Goal: Navigation & Orientation: Find specific page/section

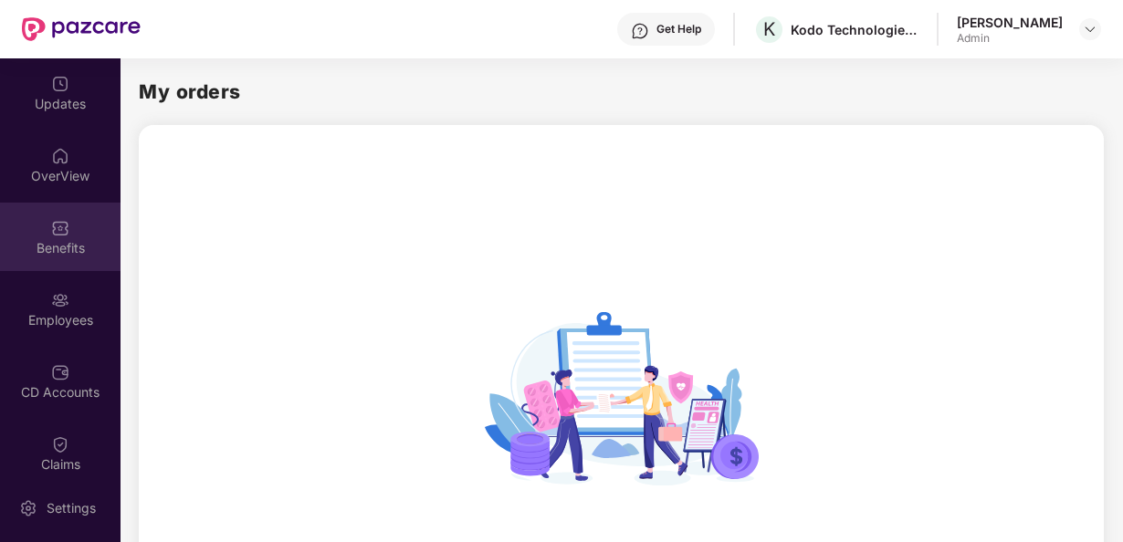
click at [36, 236] on div "Benefits" at bounding box center [60, 237] width 121 height 68
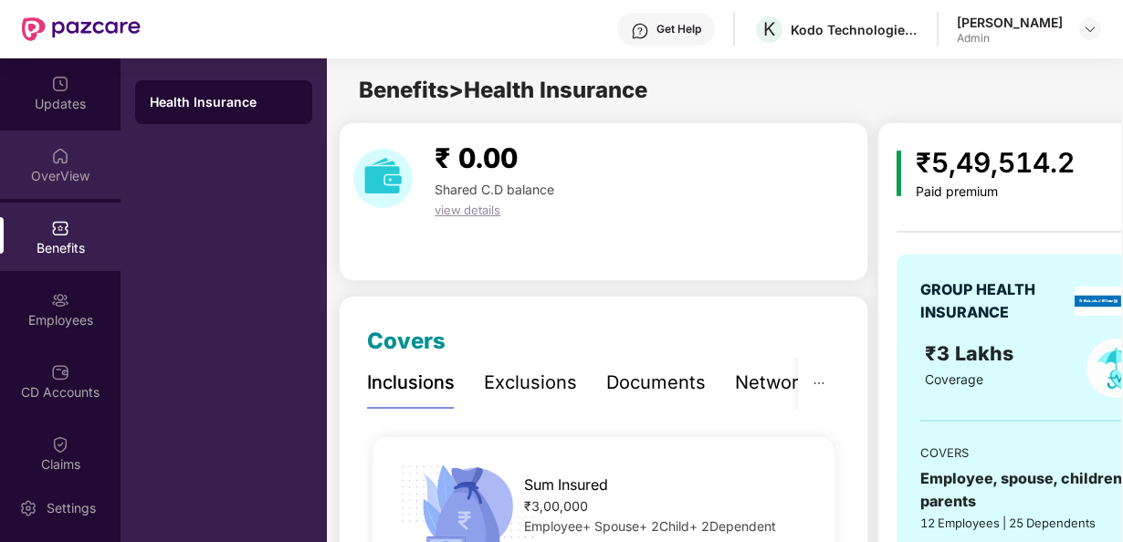
click at [26, 173] on div "OverView" at bounding box center [60, 176] width 121 height 18
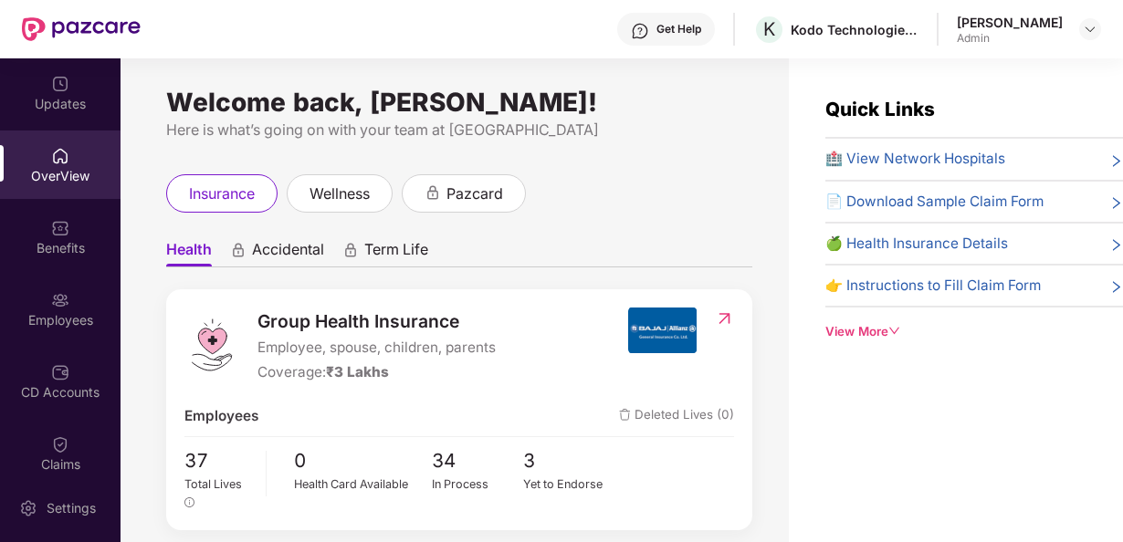
click at [873, 322] on div "View More" at bounding box center [975, 331] width 298 height 19
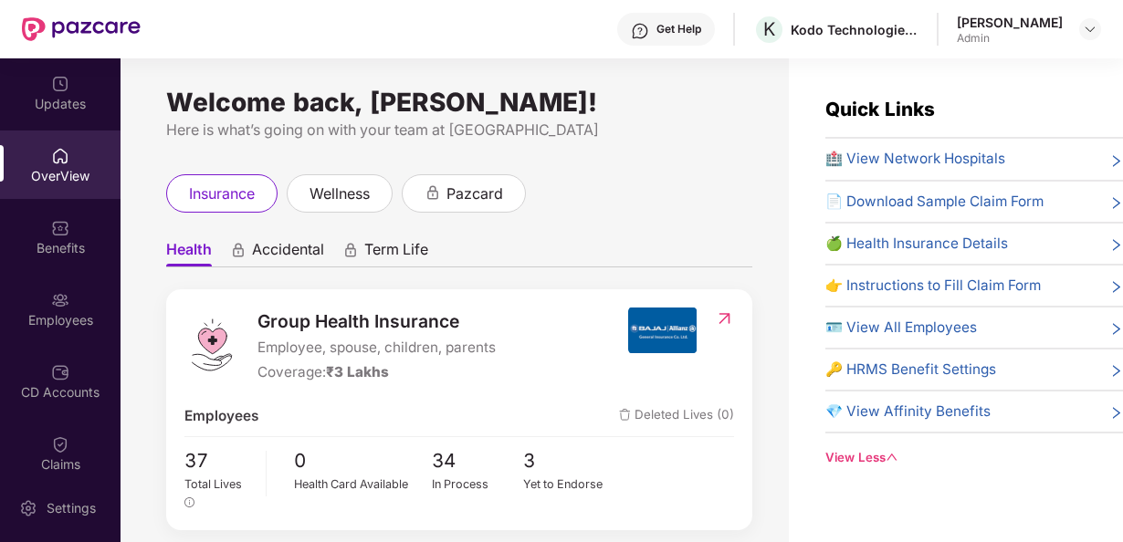
click at [983, 407] on span "💎 View Affinity Benefits" at bounding box center [908, 412] width 165 height 22
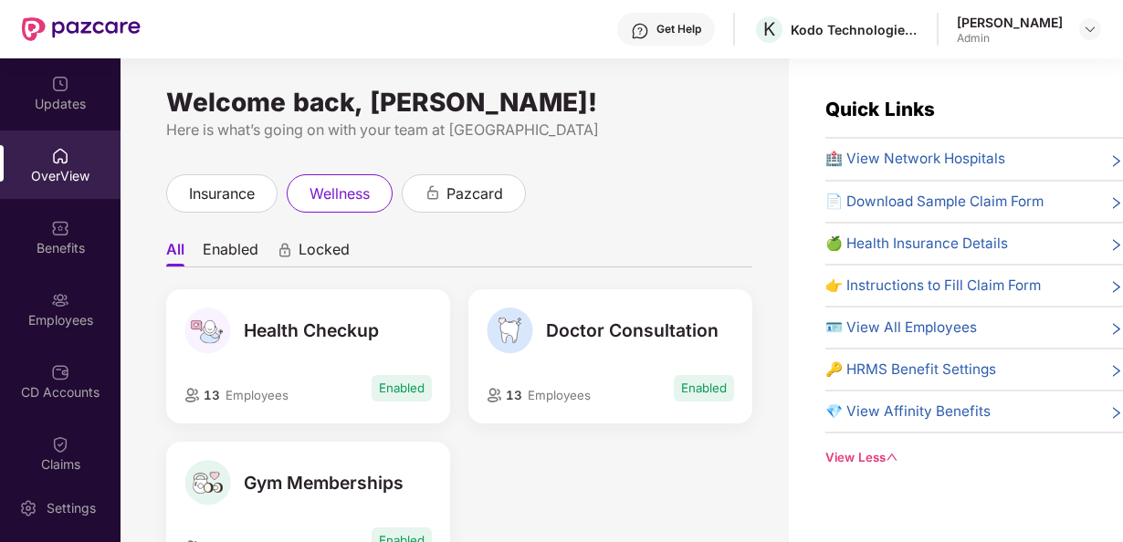
click at [731, 208] on div "insurance wellness pazcard" at bounding box center [459, 193] width 586 height 38
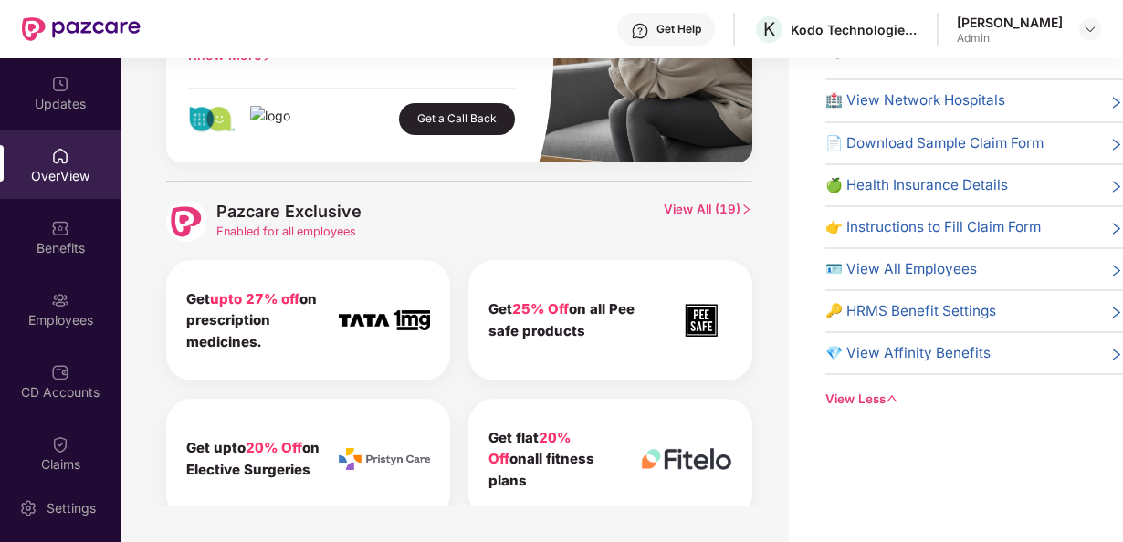
scroll to position [581, 0]
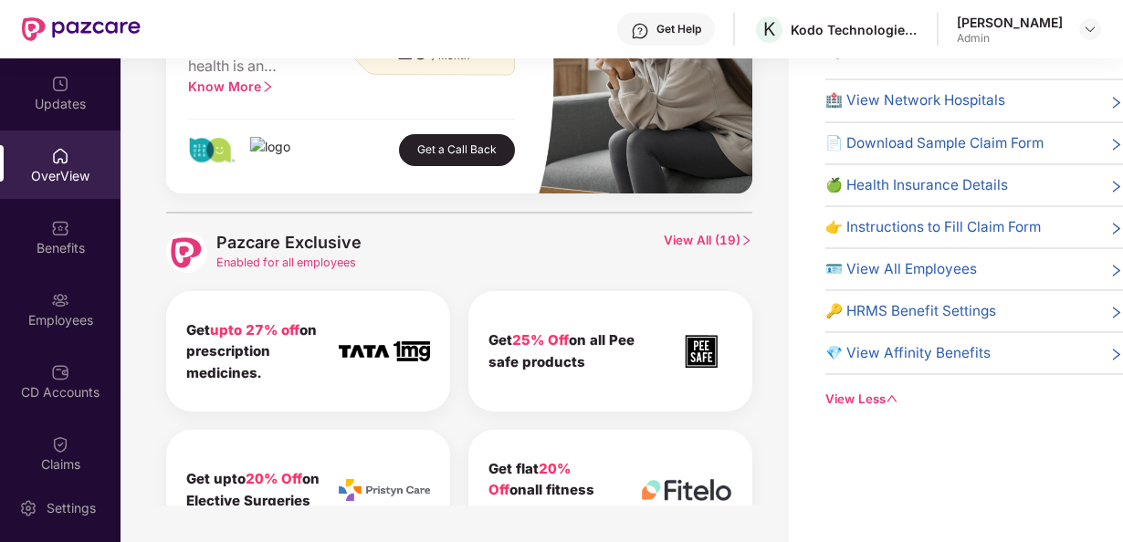
click at [721, 241] on span "View All ( 19 )" at bounding box center [708, 252] width 89 height 41
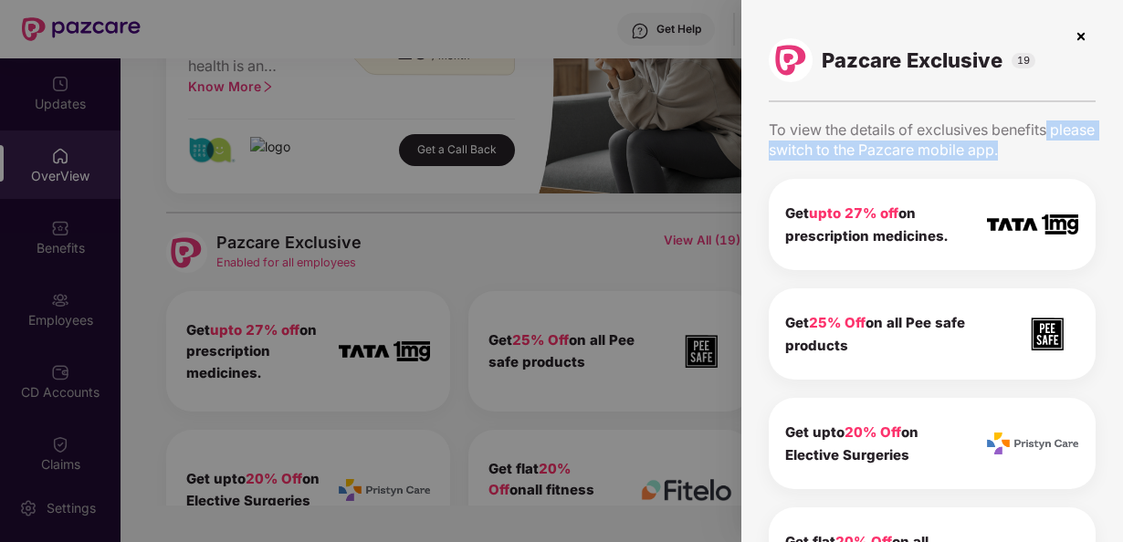
drag, startPoint x: 1118, startPoint y: 102, endPoint x: 1121, endPoint y: 143, distance: 41.3
click at [1121, 143] on div "Pazcare Exclusive 19 To view the details of exclusives benefits please switch t…" at bounding box center [933, 271] width 382 height 542
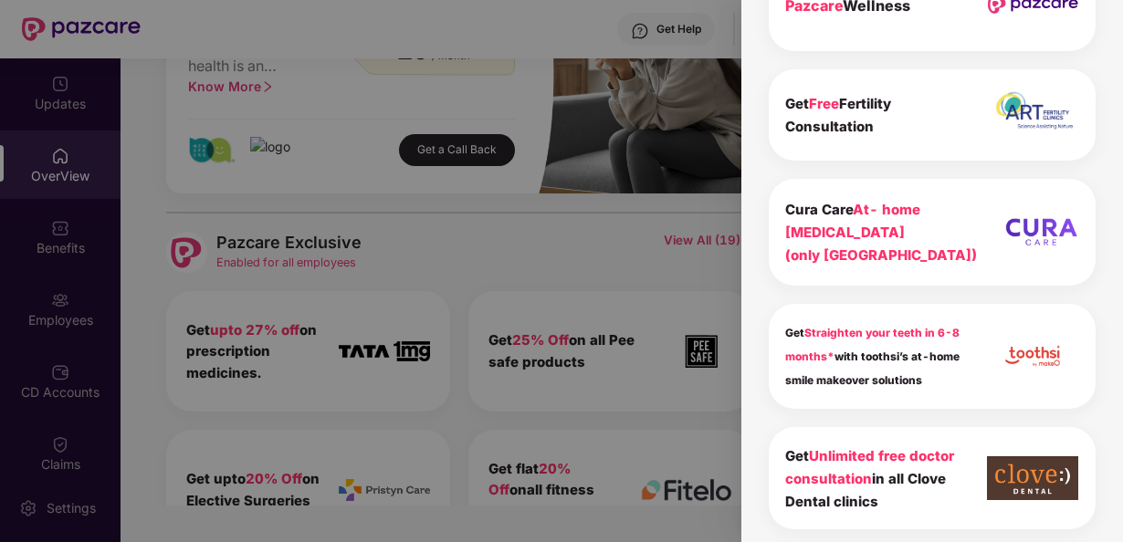
scroll to position [1231, 0]
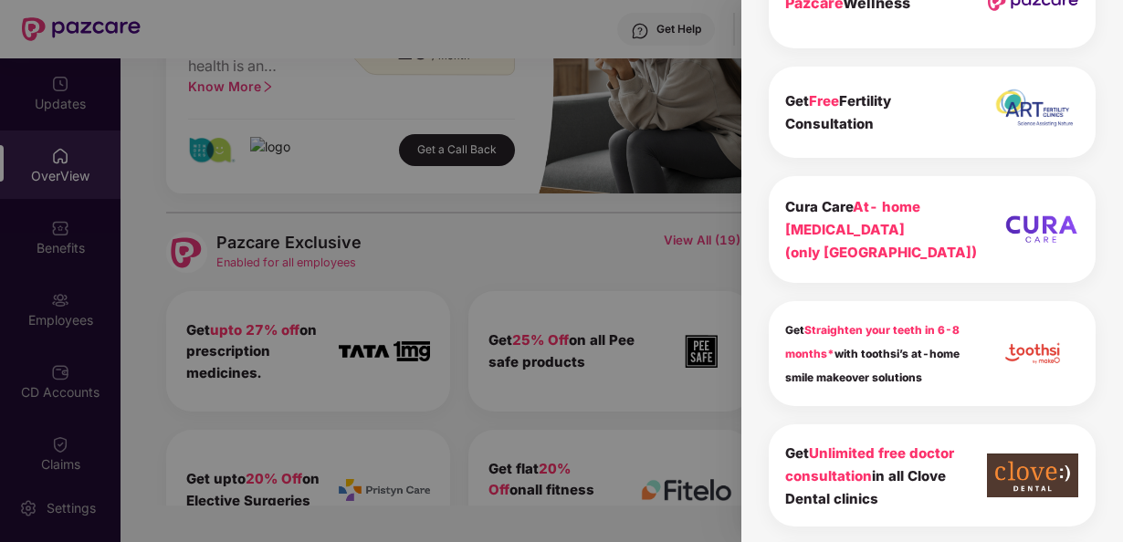
click at [1028, 332] on img at bounding box center [1032, 353] width 91 height 59
click at [971, 330] on div "Get Straighten your teeth in 6-8 months* with toothsi’s at-home smile makeover …" at bounding box center [932, 353] width 327 height 105
click at [1030, 332] on img at bounding box center [1032, 353] width 91 height 59
drag, startPoint x: 1118, startPoint y: 343, endPoint x: 1118, endPoint y: 377, distance: 33.8
click at [1118, 377] on div "Pazcare Exclusive 19 To view the details of exclusives benefits please switch t…" at bounding box center [933, 271] width 382 height 542
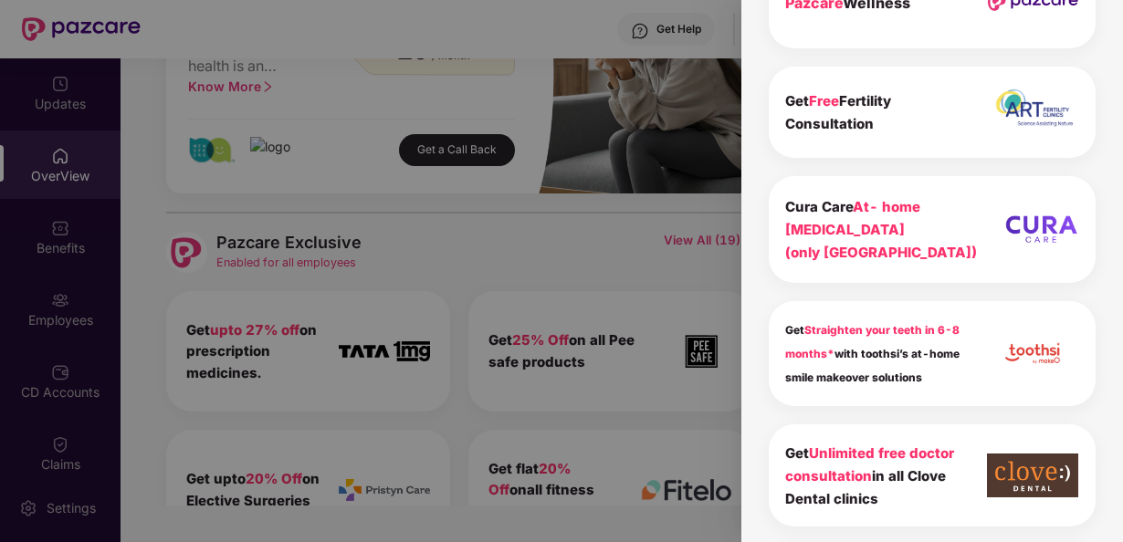
drag, startPoint x: 1119, startPoint y: 398, endPoint x: 1118, endPoint y: 428, distance: 30.1
click at [1118, 428] on div "Pazcare Exclusive 19 To view the details of exclusives benefits please switch t…" at bounding box center [933, 271] width 382 height 542
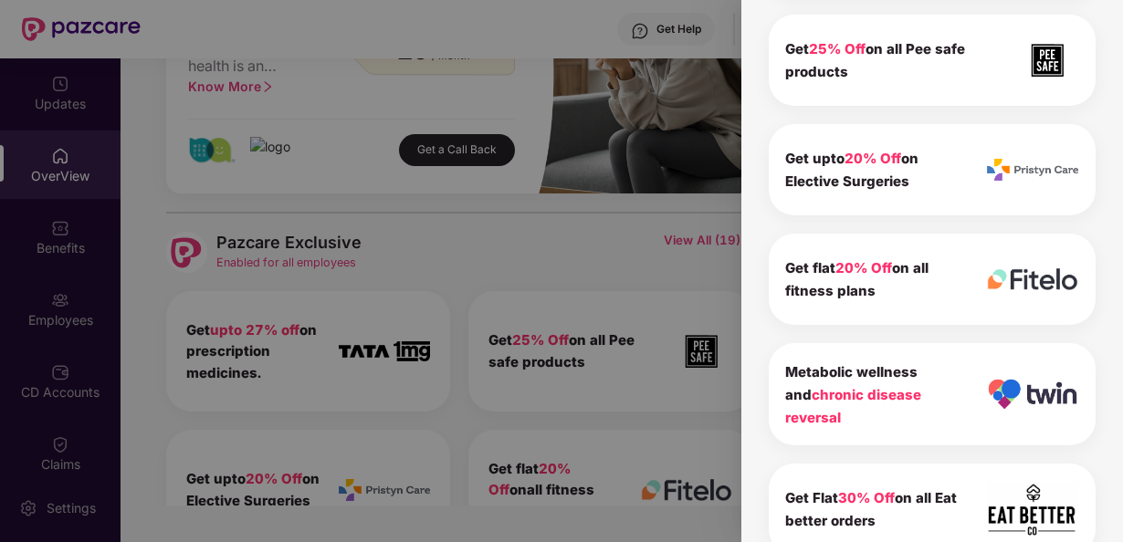
scroll to position [0, 0]
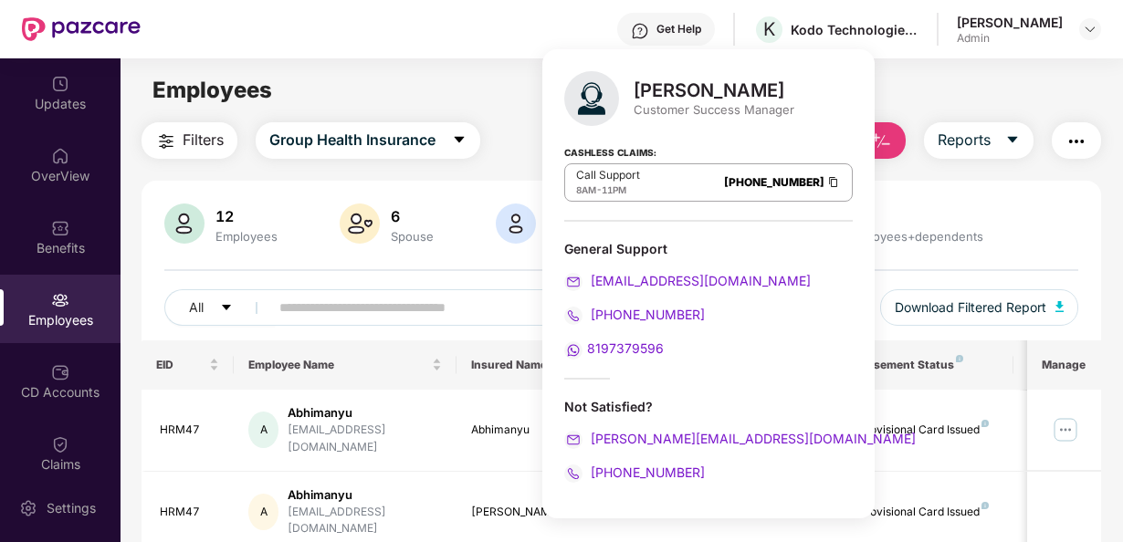
scroll to position [234, 0]
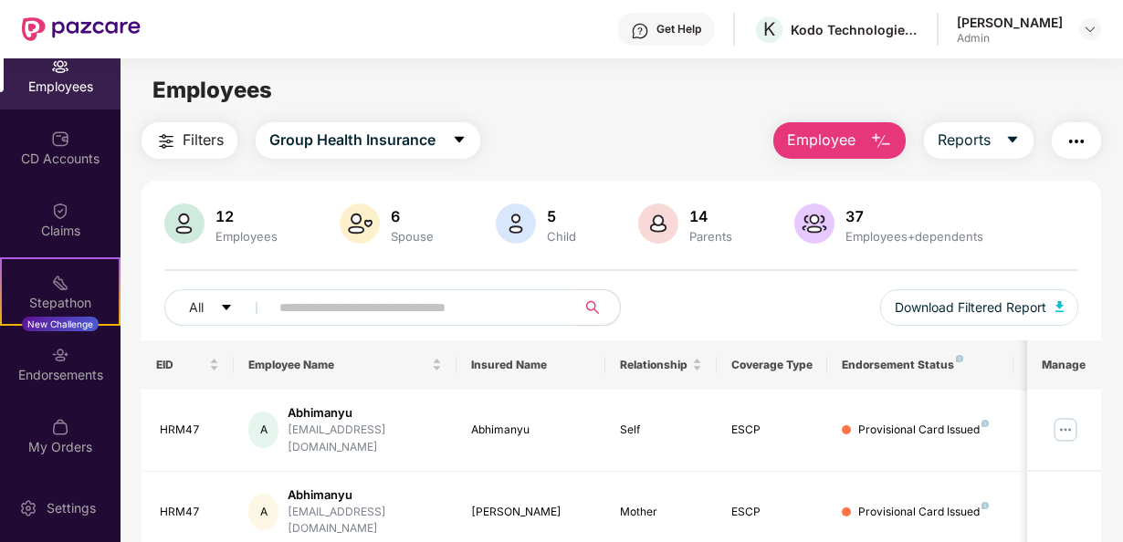
click at [230, 238] on div "Employees" at bounding box center [246, 236] width 69 height 15
click at [190, 219] on img at bounding box center [184, 224] width 40 height 40
click at [57, 219] on img at bounding box center [60, 211] width 18 height 18
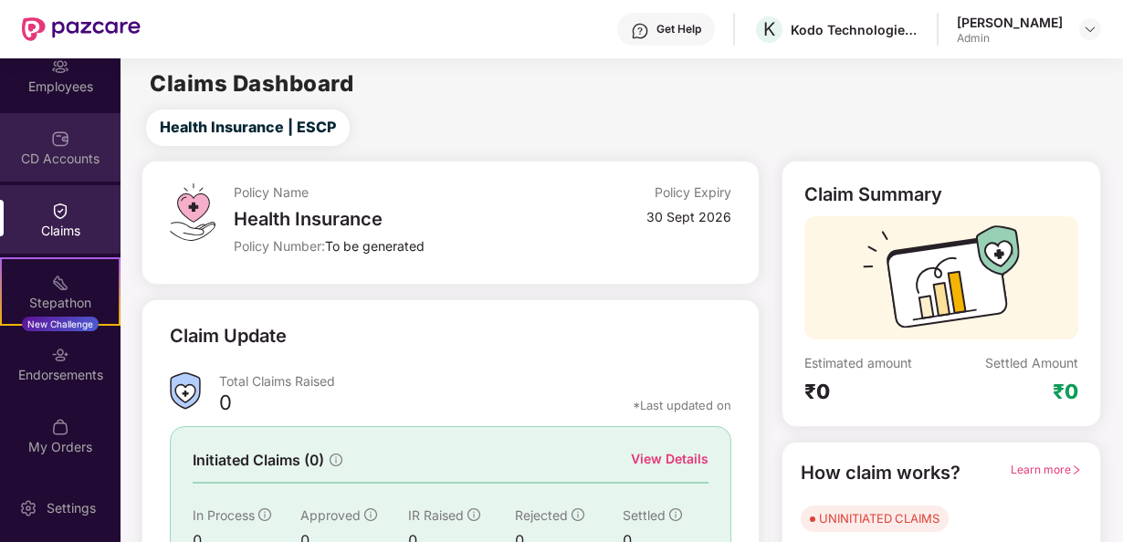
click at [56, 148] on div "CD Accounts" at bounding box center [60, 147] width 121 height 68
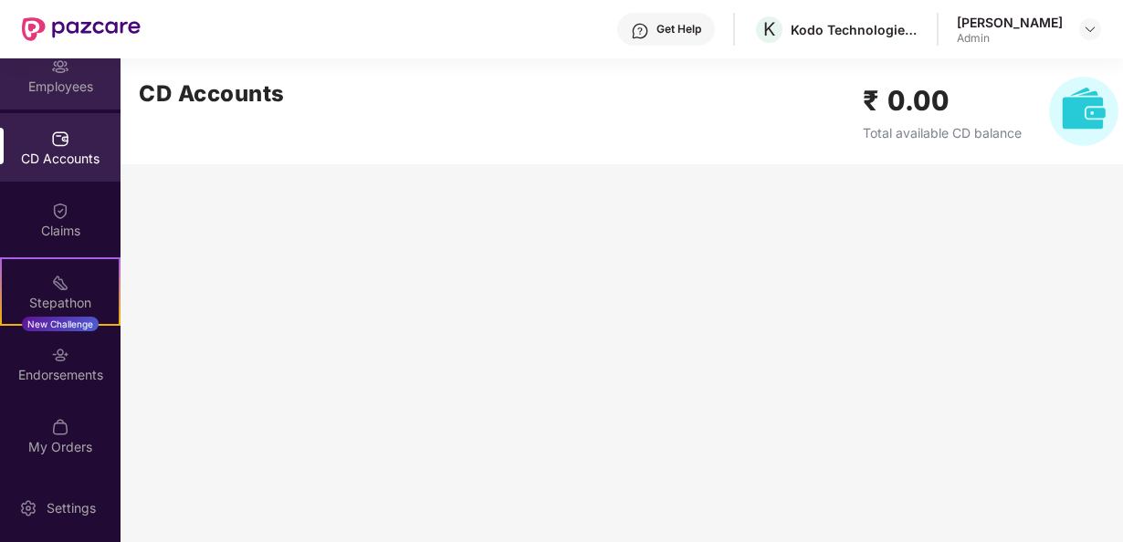
click at [58, 99] on div "Employees" at bounding box center [60, 75] width 121 height 68
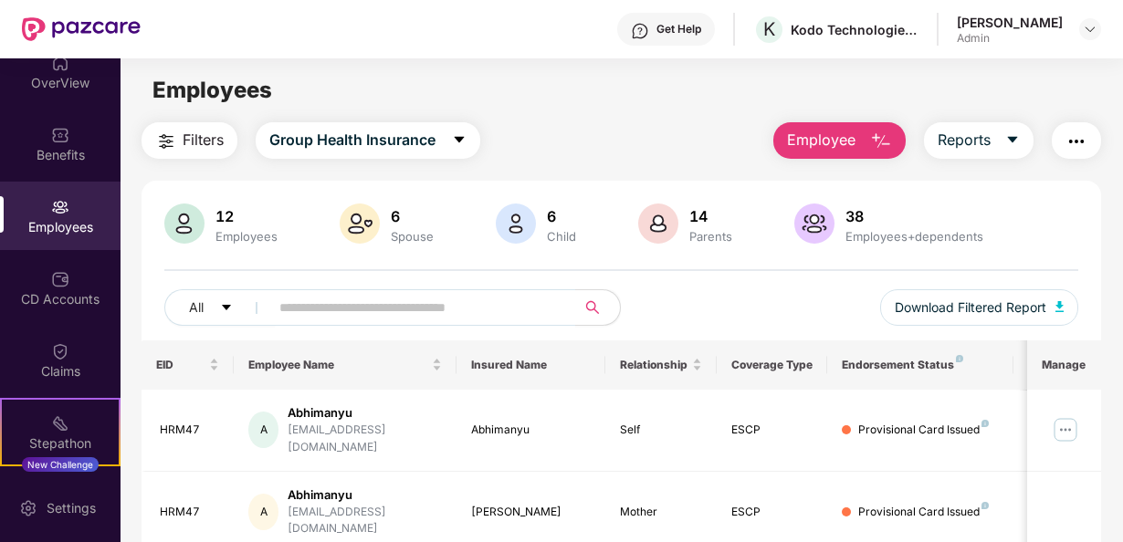
scroll to position [32, 0]
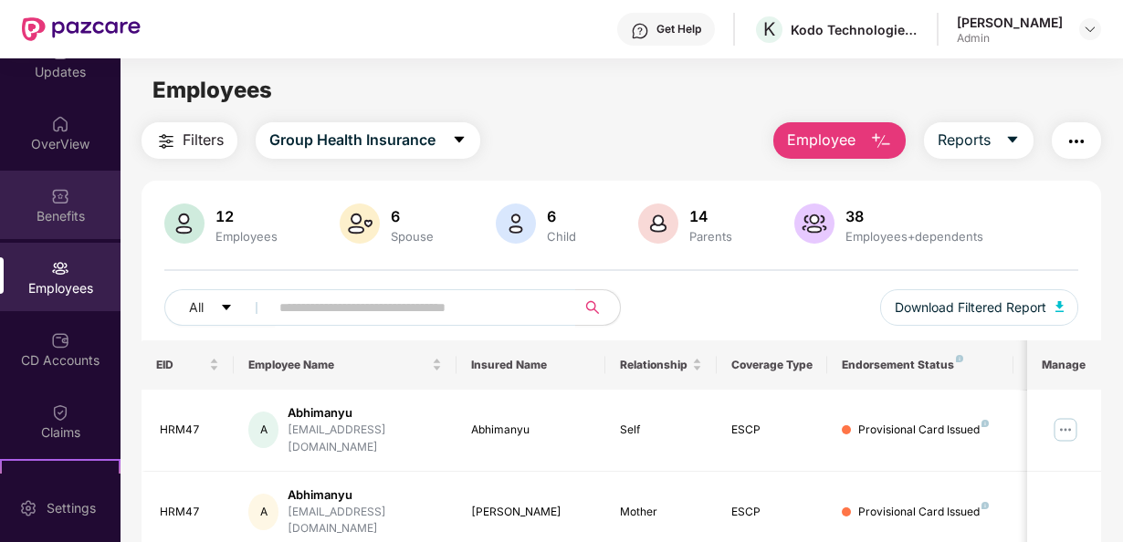
click at [45, 183] on div "Benefits" at bounding box center [60, 205] width 121 height 68
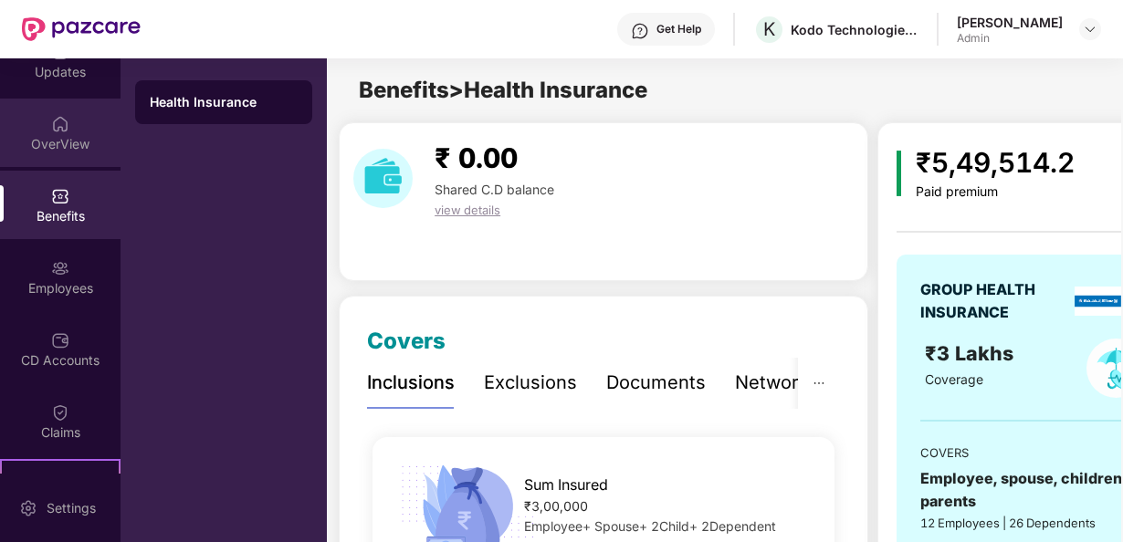
click at [50, 141] on div "OverView" at bounding box center [60, 144] width 121 height 18
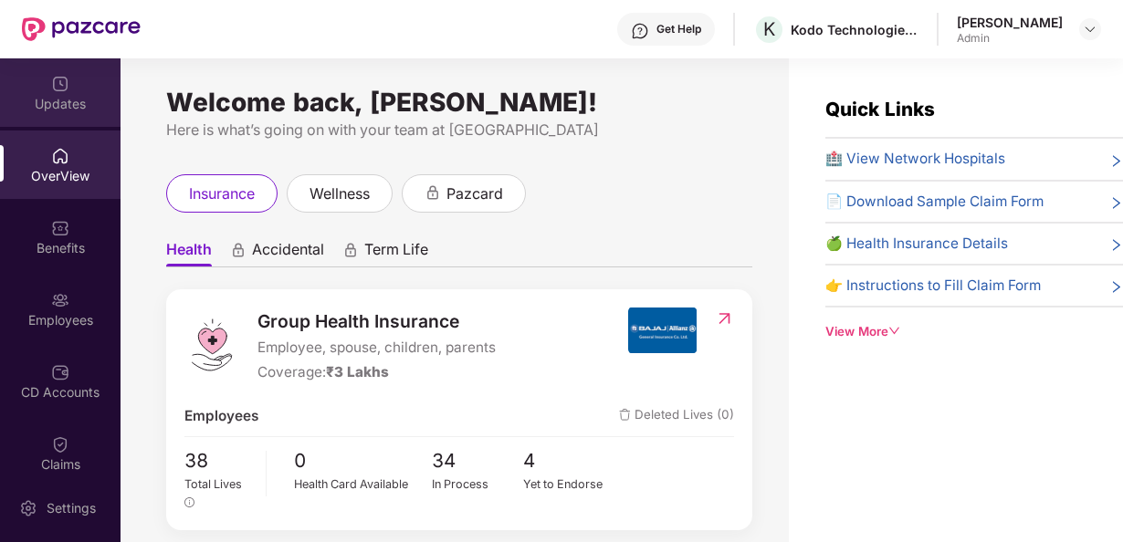
click at [69, 83] on div "Updates" at bounding box center [60, 92] width 121 height 68
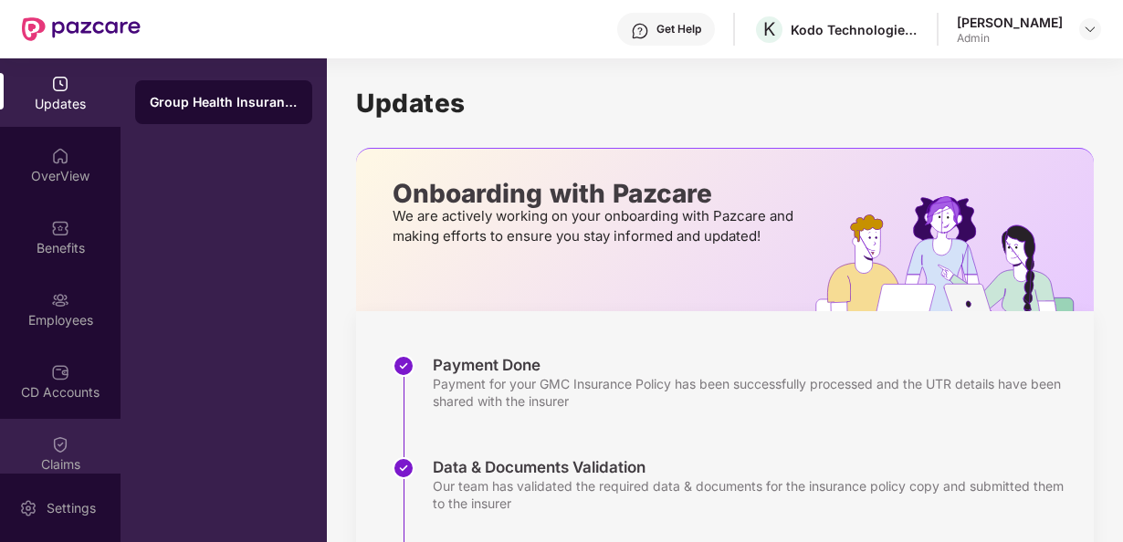
click at [72, 460] on div "Claims" at bounding box center [60, 465] width 121 height 18
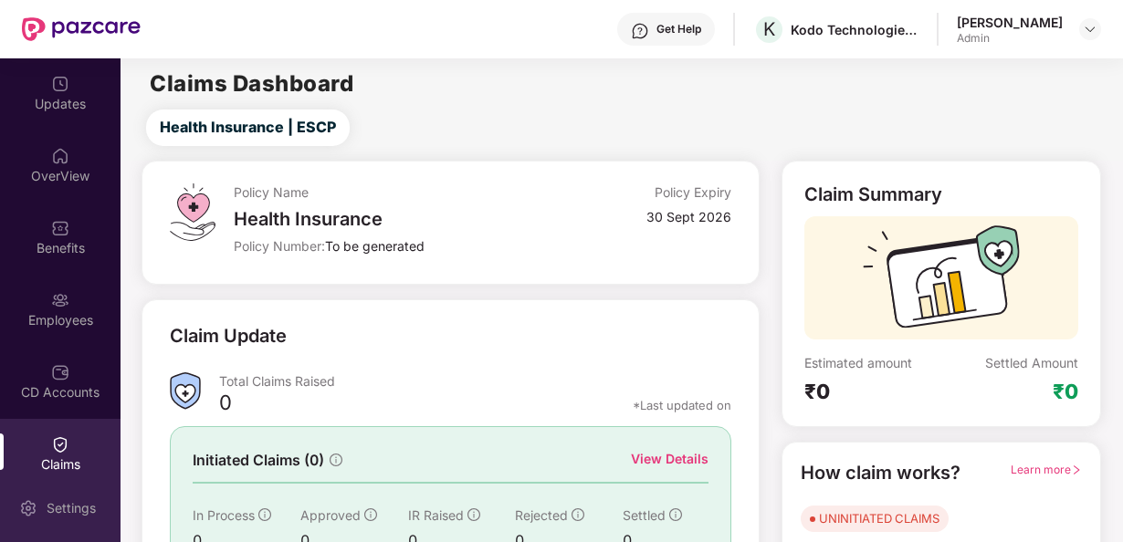
click at [76, 500] on div "Settings" at bounding box center [71, 509] width 60 height 18
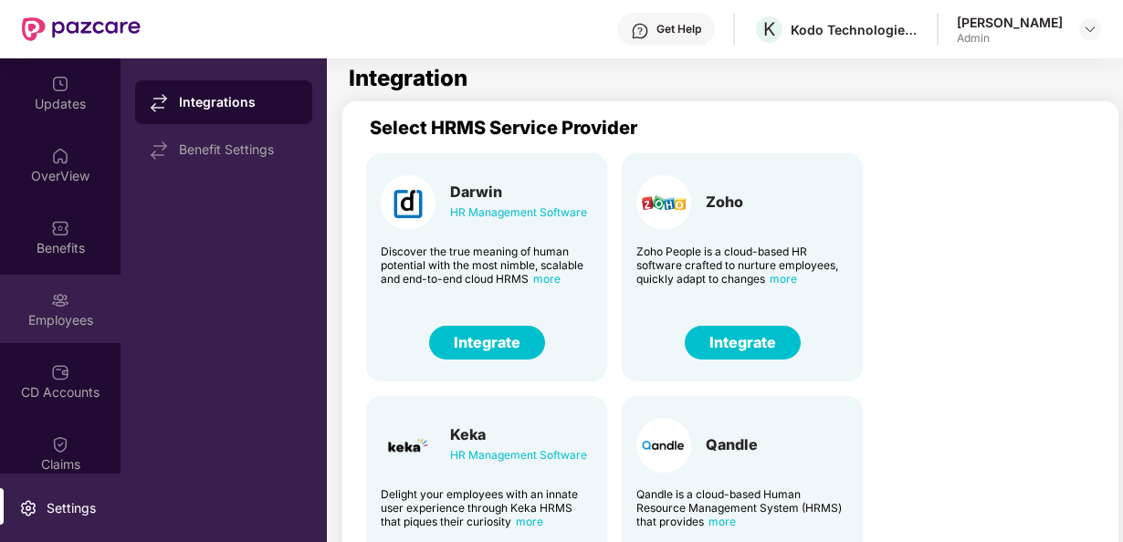
click at [54, 289] on div at bounding box center [60, 298] width 18 height 18
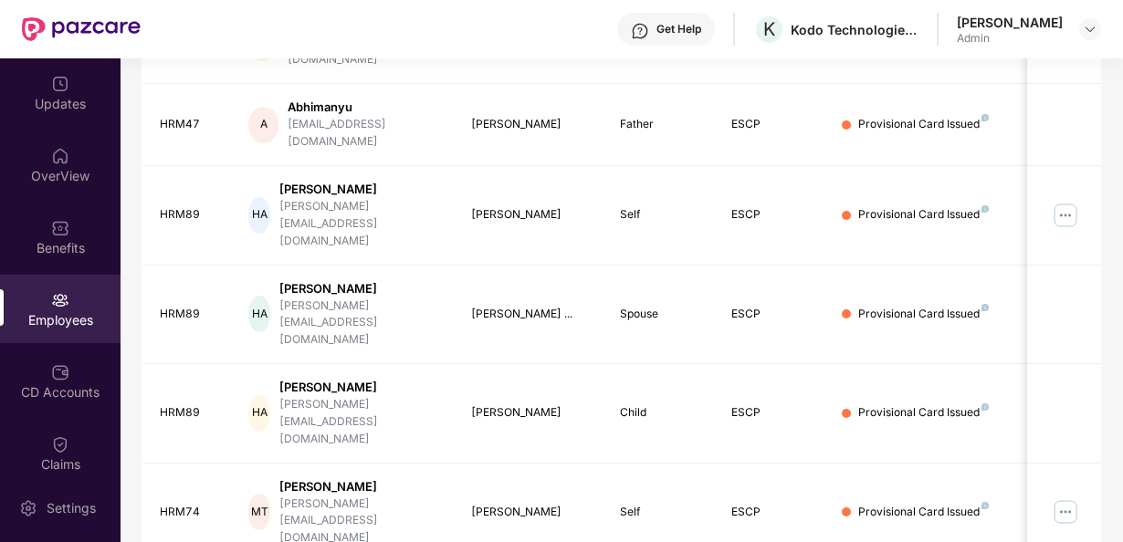
scroll to position [374, 0]
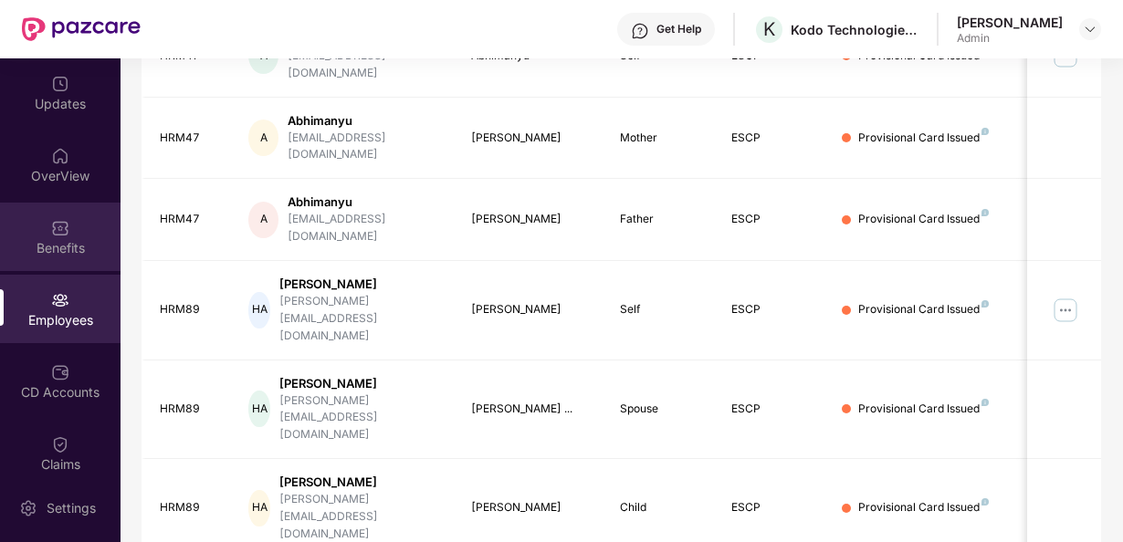
click at [72, 225] on div "Benefits" at bounding box center [60, 237] width 121 height 68
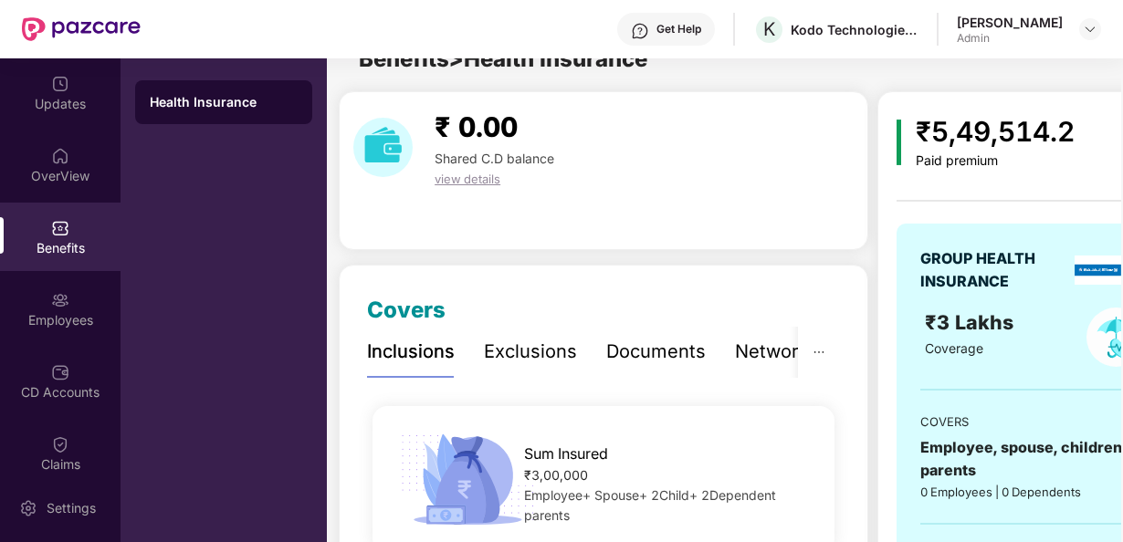
scroll to position [374, 0]
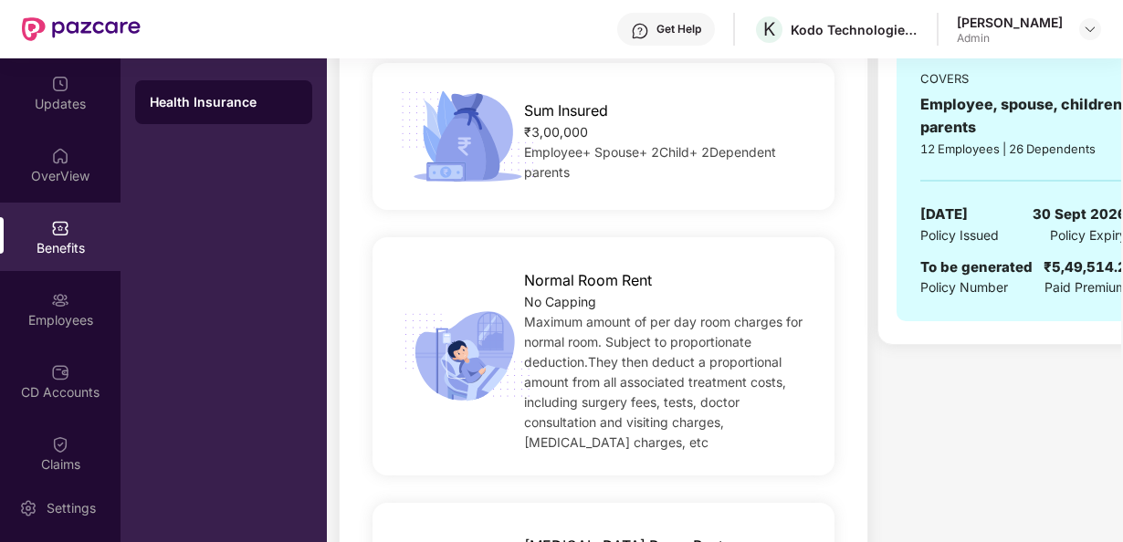
click at [992, 249] on div "GROUP HEALTH INSURANCE ₹3 Lakhs Coverage COVERS Employee, spouse, children, par…" at bounding box center [1024, 101] width 254 height 442
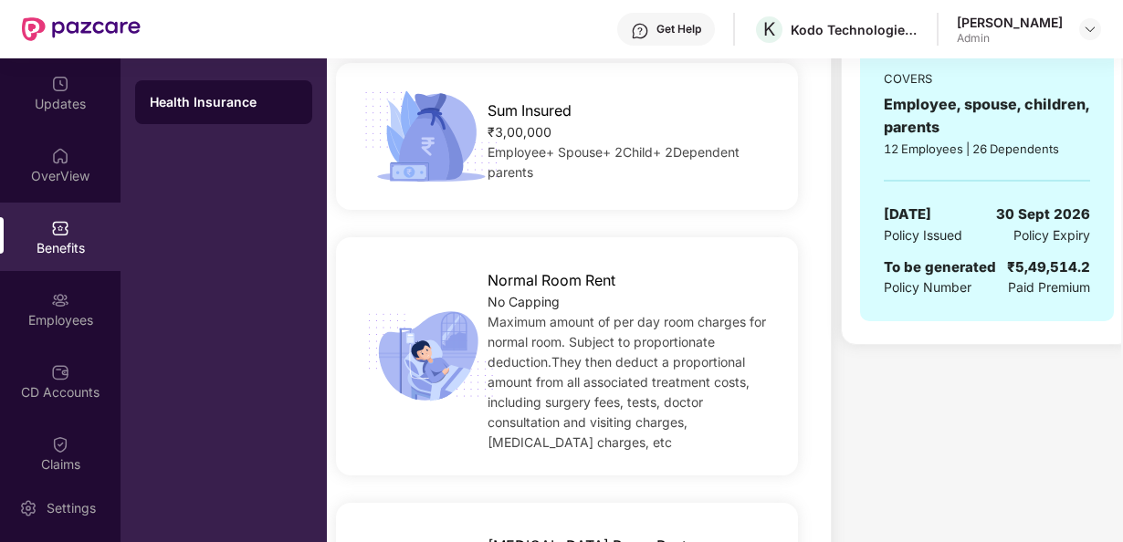
scroll to position [0, 48]
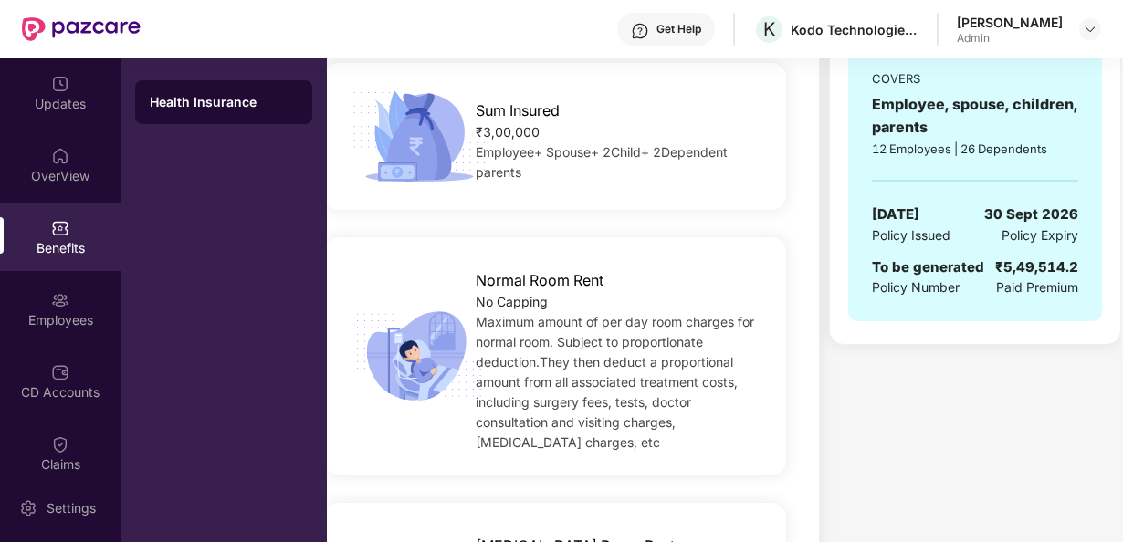
drag, startPoint x: 1120, startPoint y: 132, endPoint x: 1125, endPoint y: 75, distance: 56.9
drag, startPoint x: 1125, startPoint y: 75, endPoint x: 1118, endPoint y: 64, distance: 13.2
click at [1118, 64] on div "₹5,49,514.2 Paid premium GROUP HEALTH INSURANCE ₹3 Lakhs Coverage COVERS Employ…" at bounding box center [975, 46] width 292 height 597
click at [1121, 82] on div "₹5,49,514.2 Paid premium GROUP HEALTH INSURANCE ₹3 Lakhs Coverage COVERS Employ…" at bounding box center [975, 46] width 292 height 597
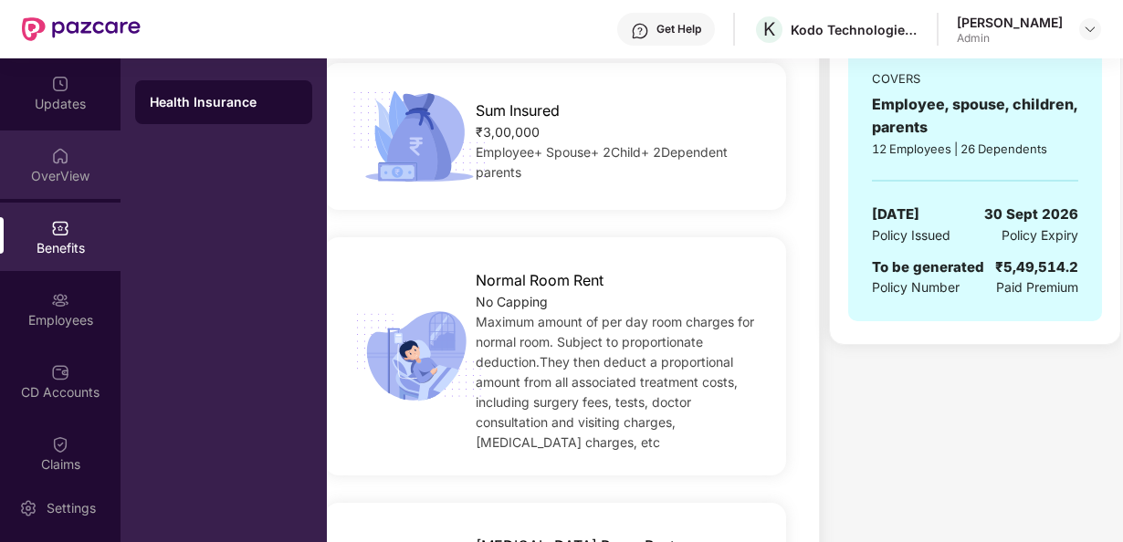
click at [62, 173] on div "OverView" at bounding box center [60, 176] width 121 height 18
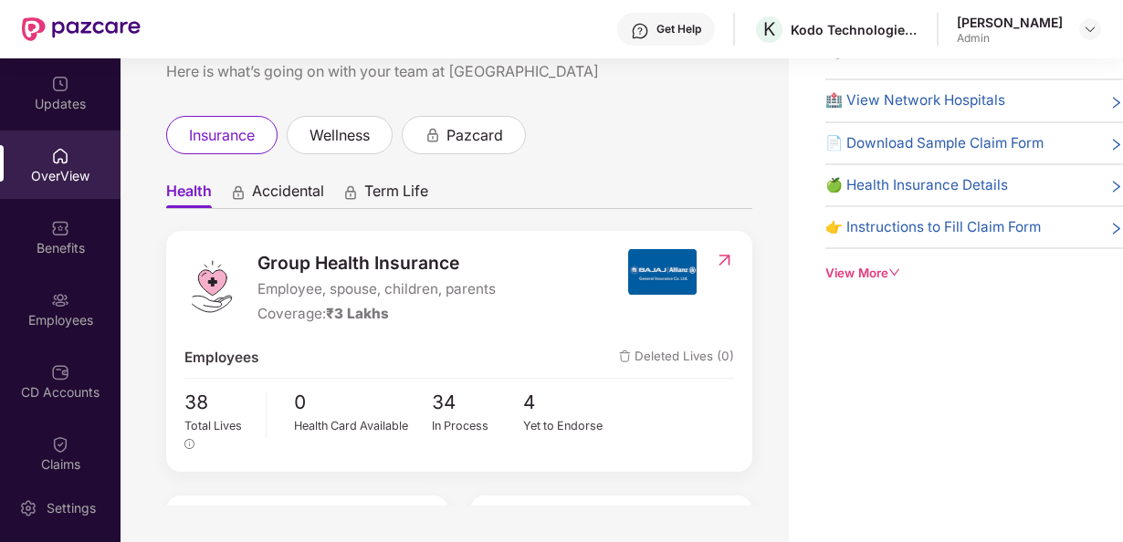
click at [1070, 31] on div "Nidhi Khedekar Admin" at bounding box center [1029, 30] width 144 height 32
click at [1087, 29] on img at bounding box center [1090, 29] width 15 height 15
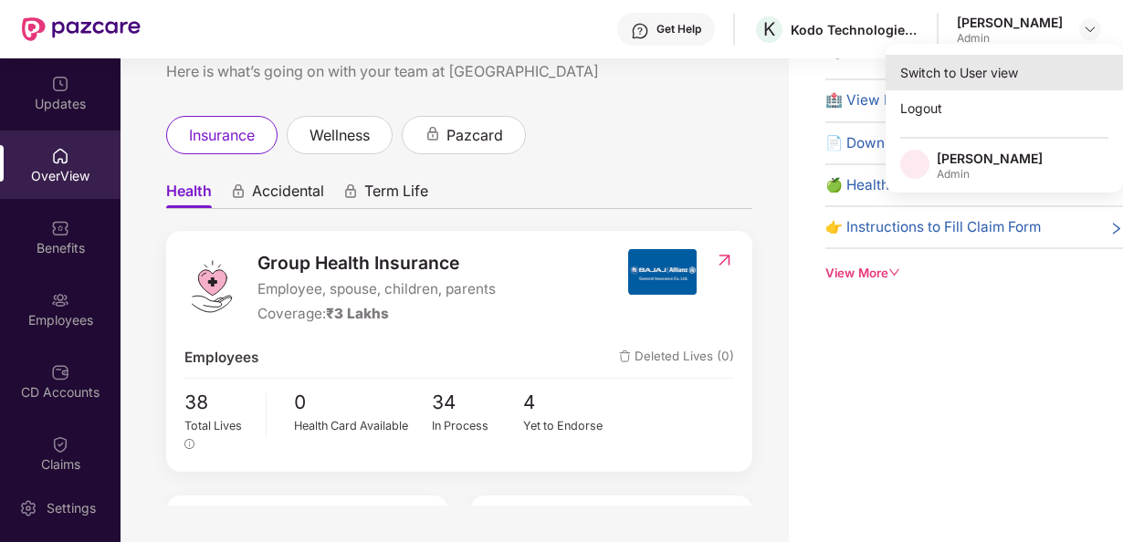
click at [963, 80] on div "Switch to User view" at bounding box center [1004, 73] width 237 height 36
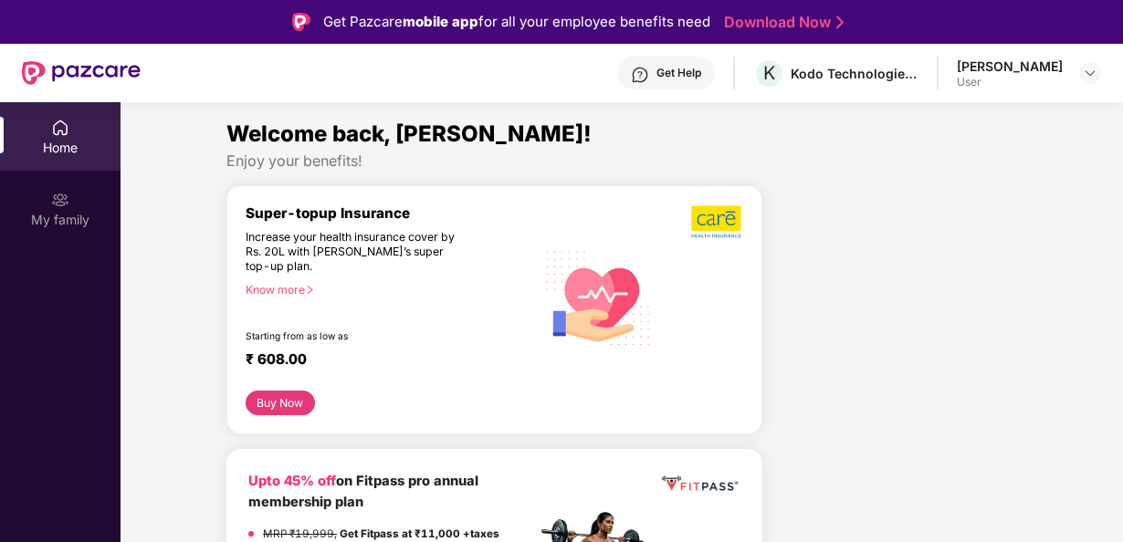
click at [35, 151] on div "Home" at bounding box center [60, 148] width 121 height 18
click at [35, 217] on div "My family" at bounding box center [60, 220] width 121 height 18
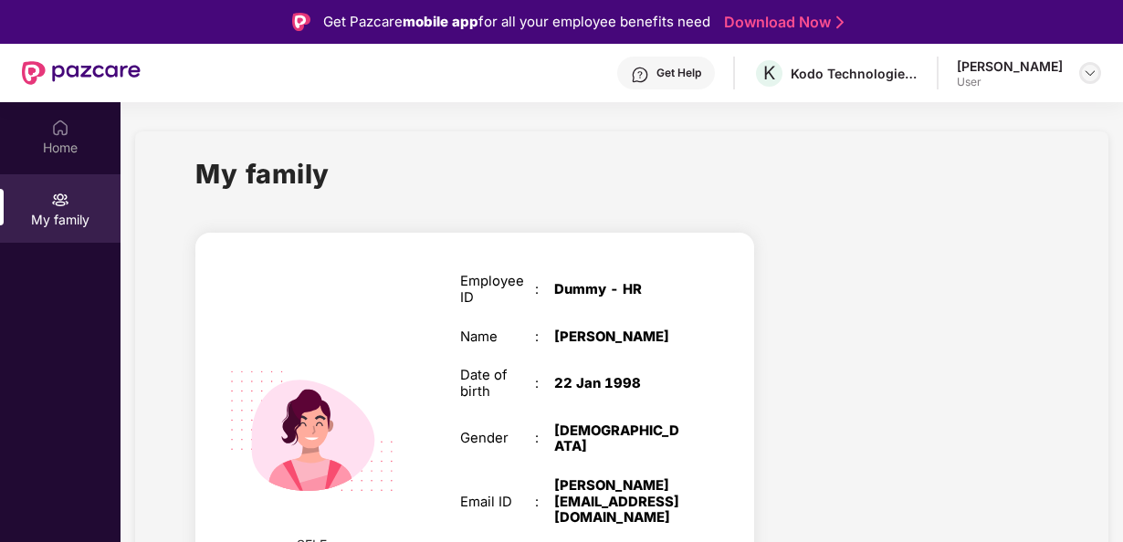
click at [1087, 73] on img at bounding box center [1090, 73] width 15 height 15
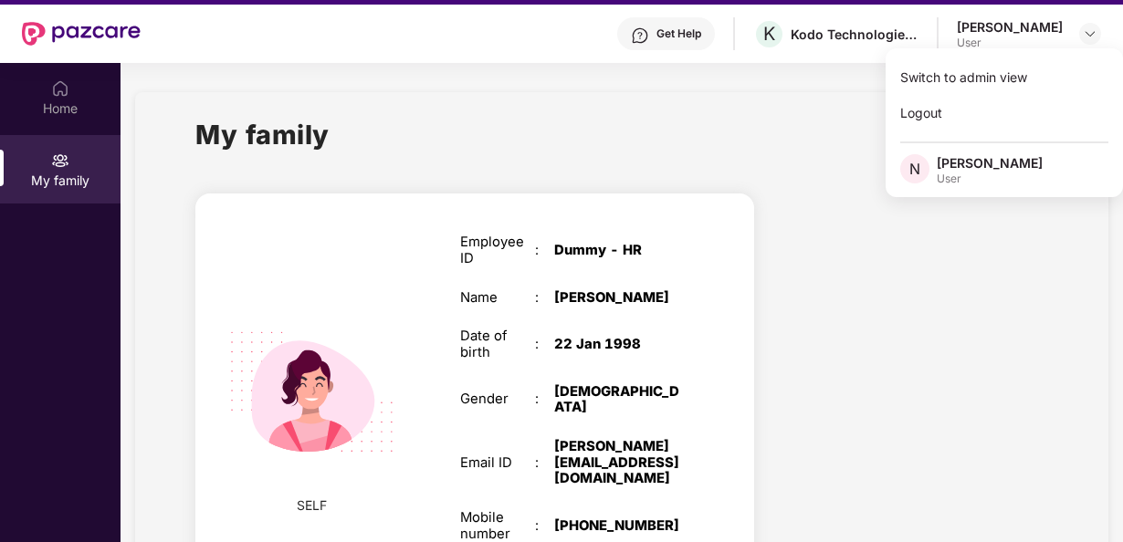
scroll to position [37, 0]
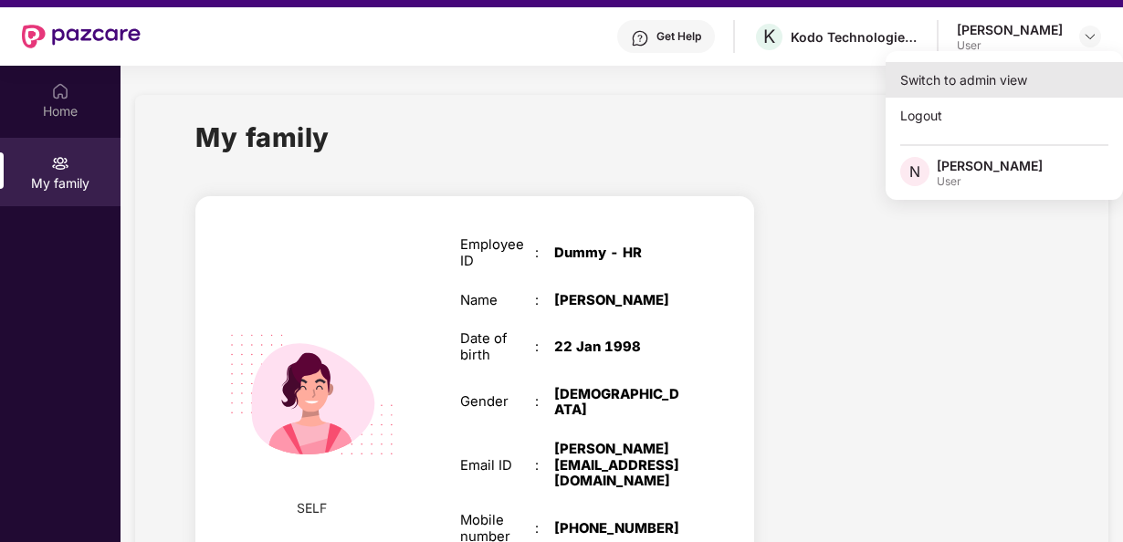
click at [911, 92] on div "Switch to admin view" at bounding box center [1004, 80] width 237 height 36
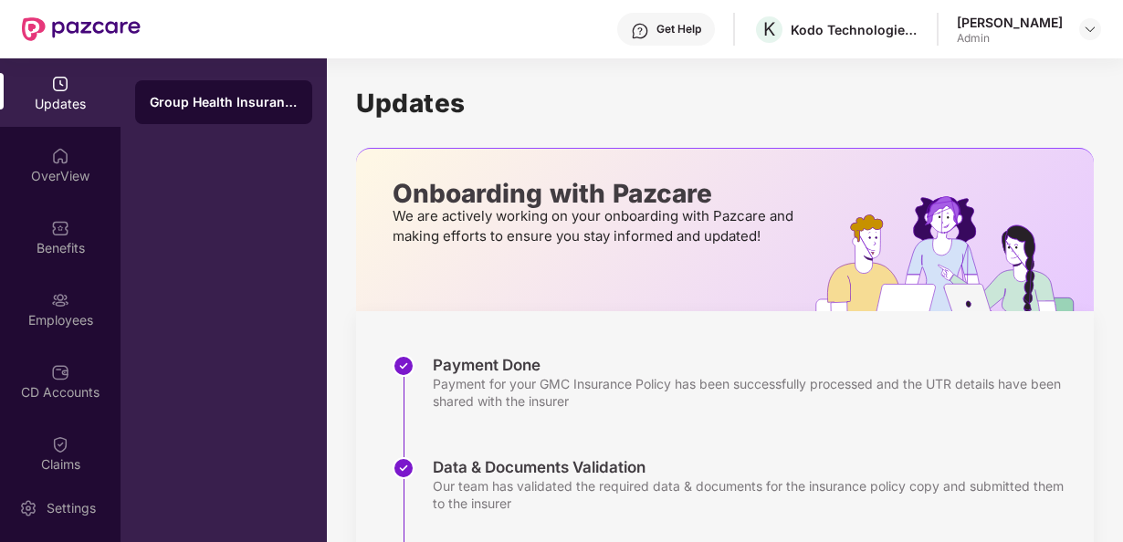
click at [42, 110] on div "Updates" at bounding box center [60, 104] width 121 height 18
click at [47, 159] on div "OverView" at bounding box center [60, 165] width 121 height 68
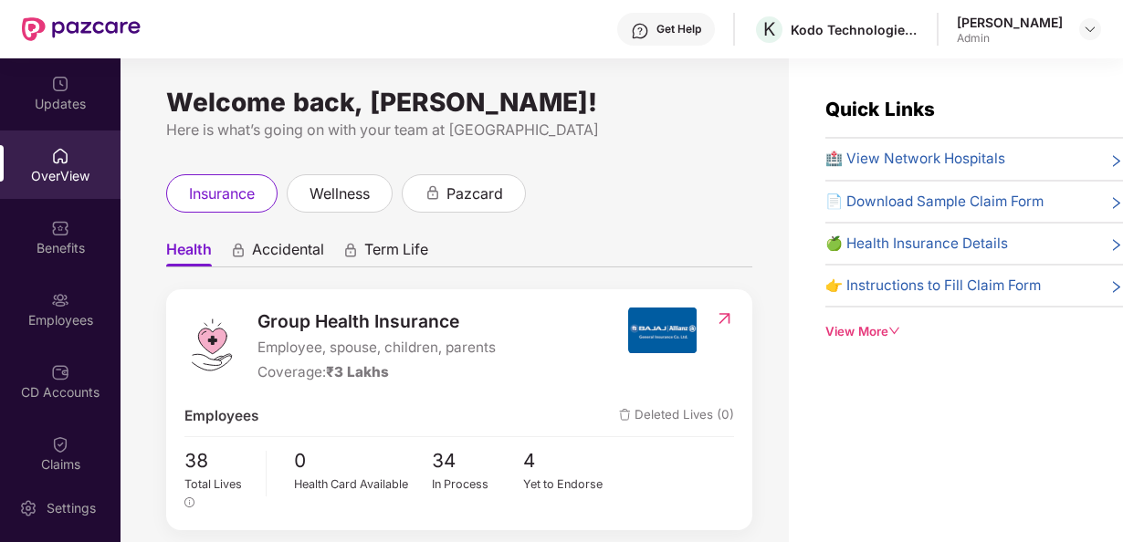
click at [68, 313] on div "Employees" at bounding box center [60, 320] width 121 height 18
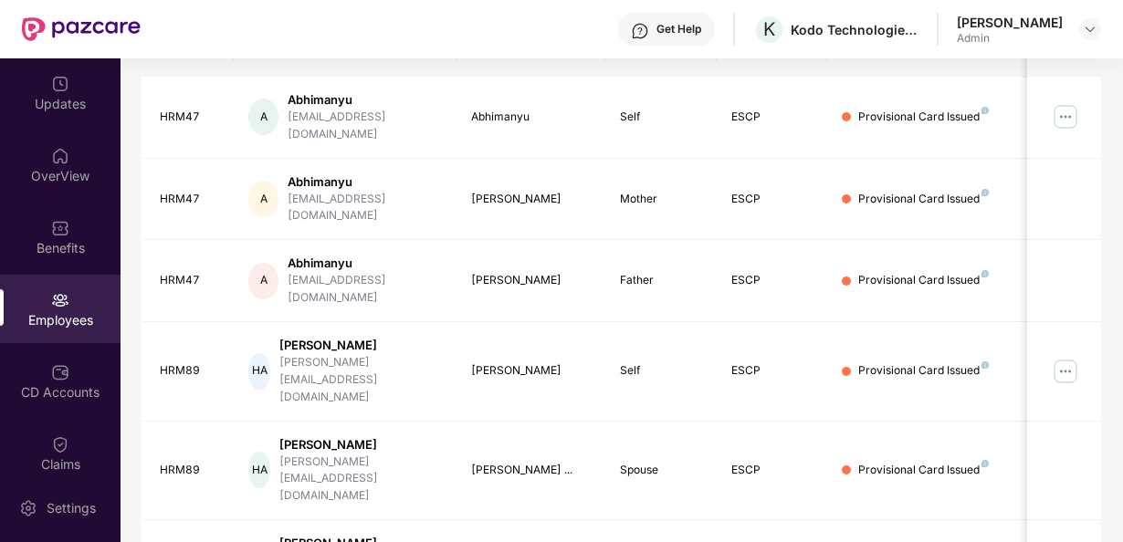
scroll to position [358, 0]
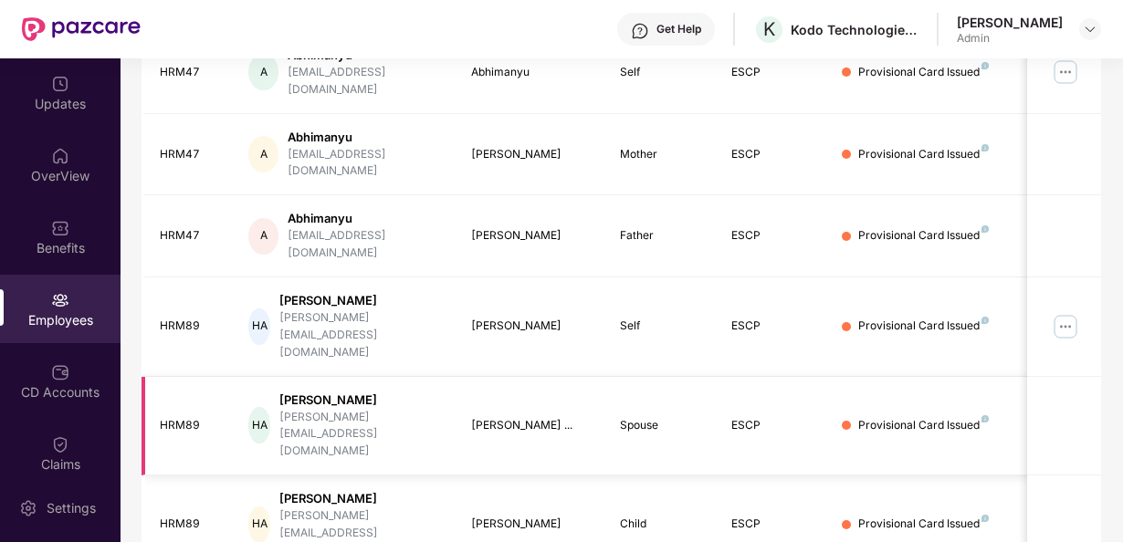
click at [1080, 377] on td at bounding box center [1064, 427] width 74 height 100
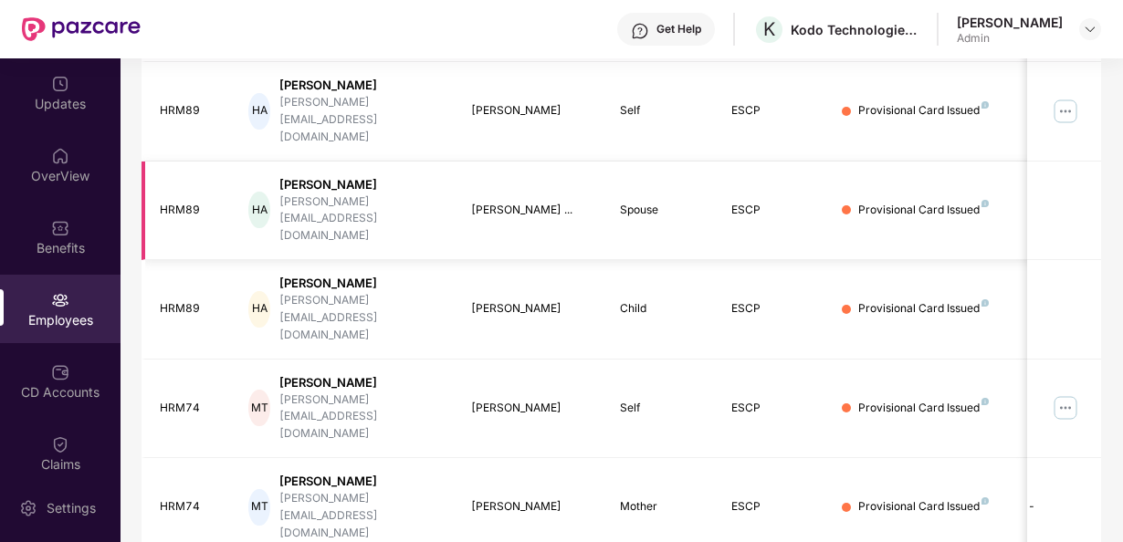
scroll to position [575, 0]
